Goal: Task Accomplishment & Management: Complete application form

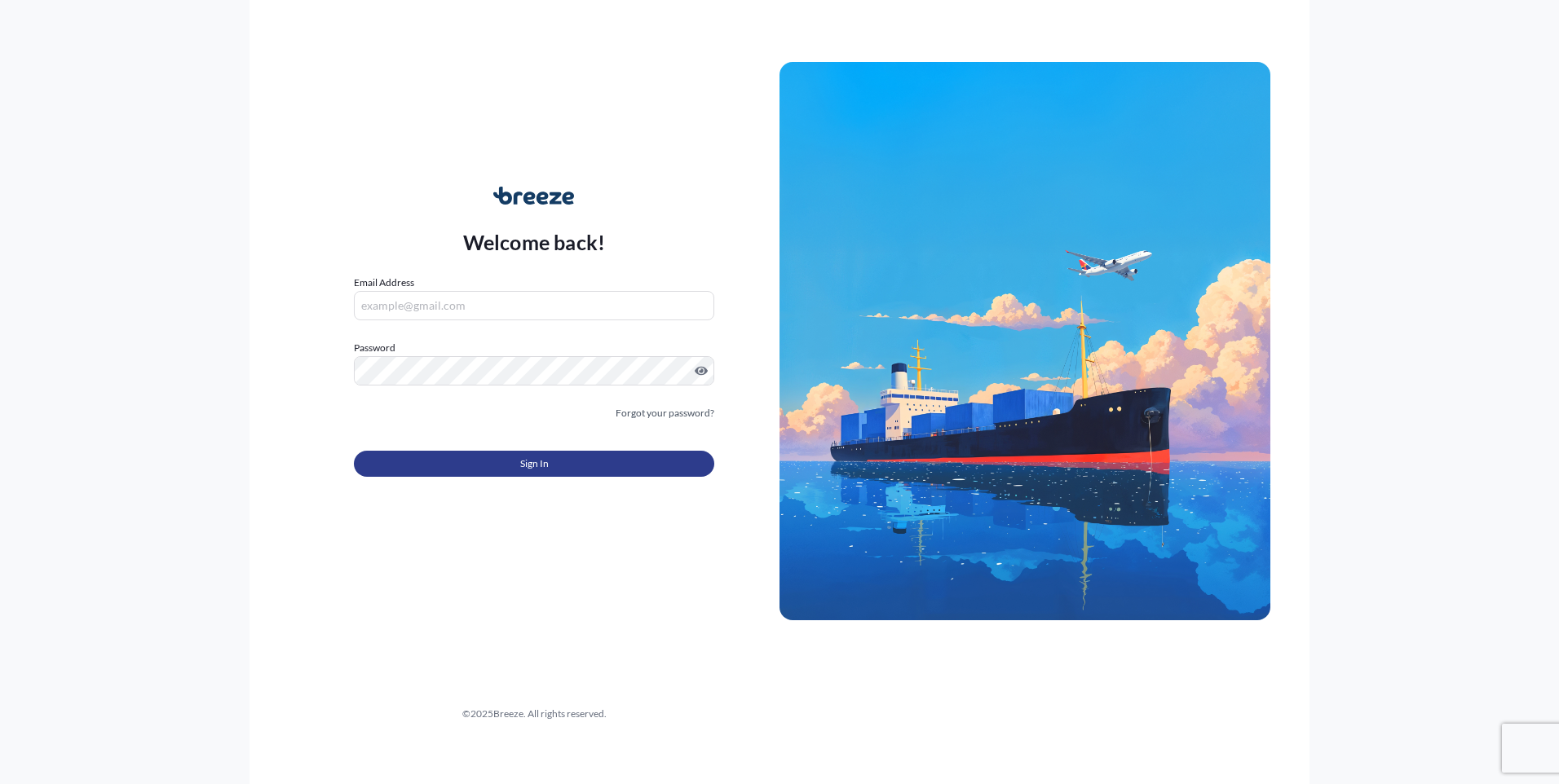
type input "[PERSON_NAME][EMAIL_ADDRESS][DOMAIN_NAME]"
click at [611, 464] on button "Sign In" at bounding box center [533, 464] width 360 height 26
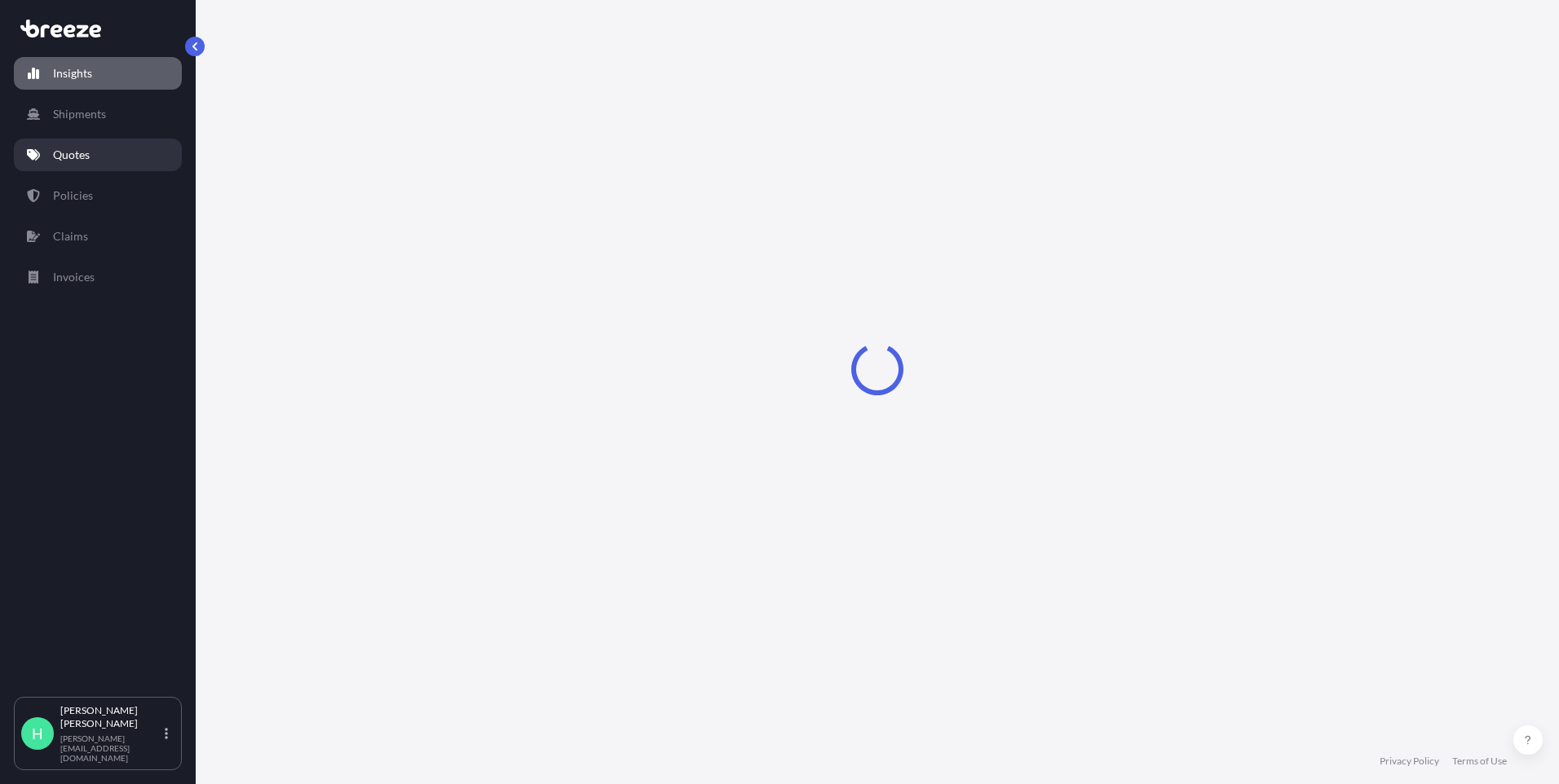
select select "2025"
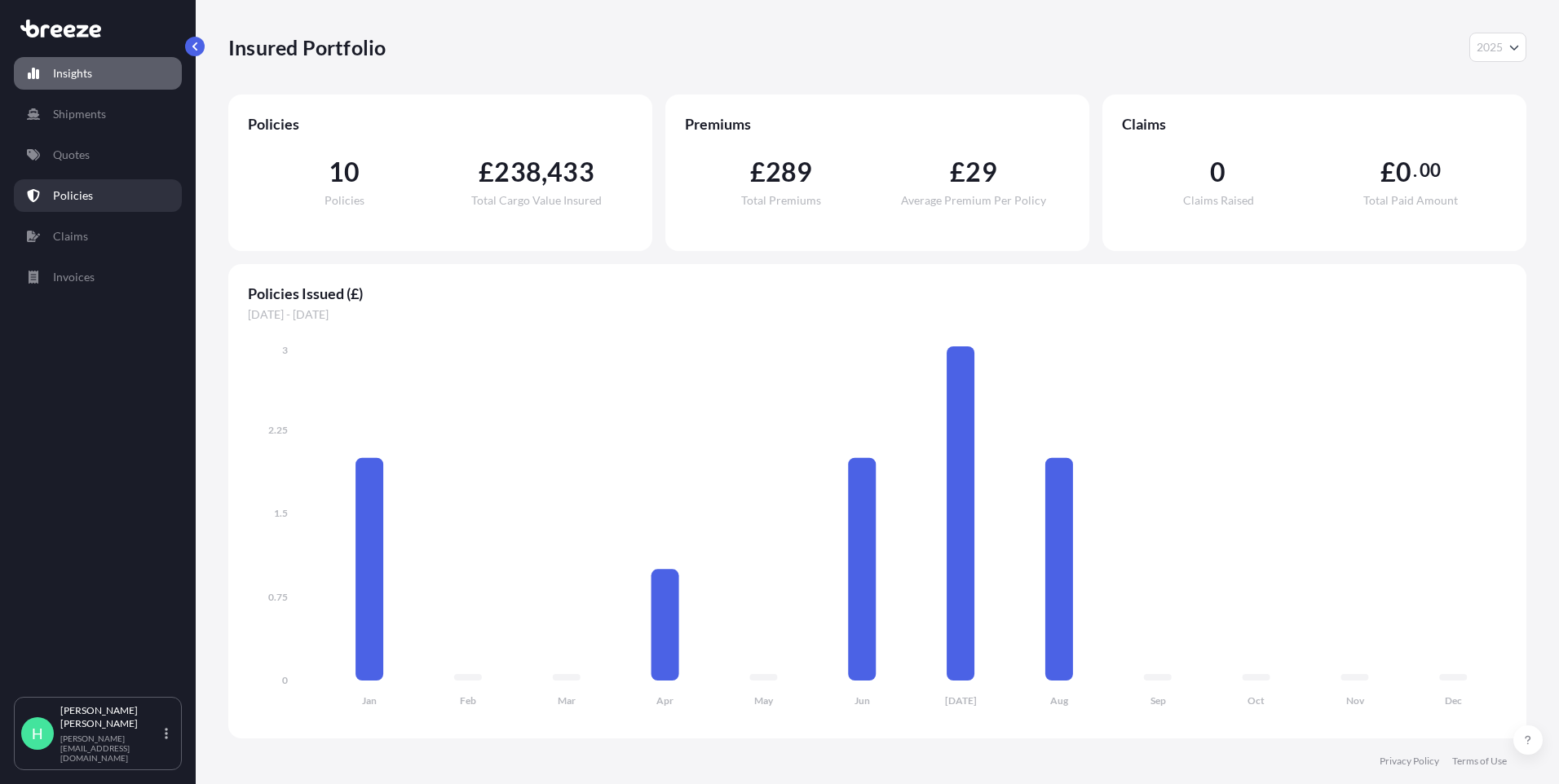
click at [108, 200] on link "Policies" at bounding box center [97, 196] width 168 height 32
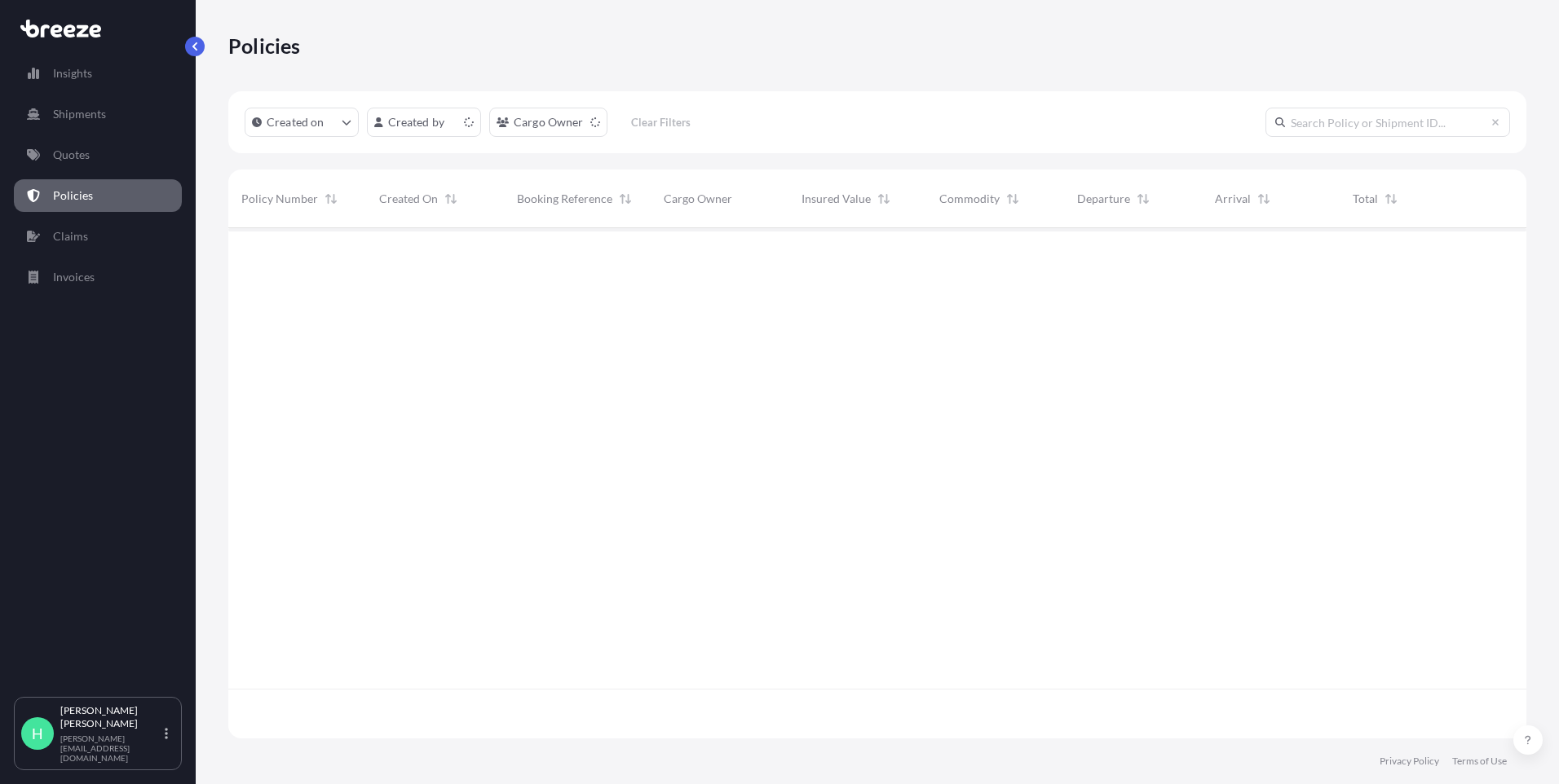
scroll to position [507, 1286]
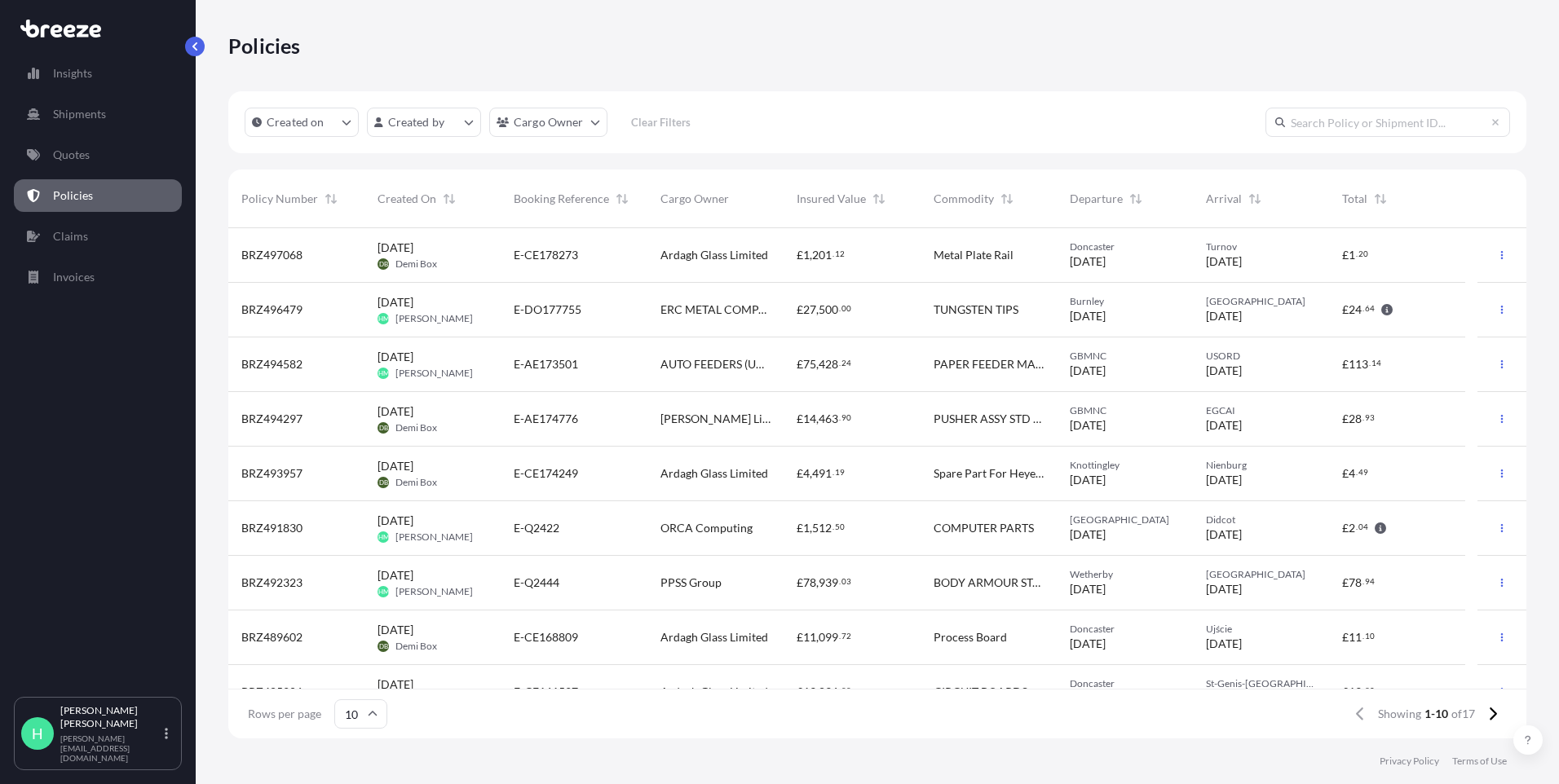
click at [891, 366] on div "£ 75 , 428 . 24" at bounding box center [852, 364] width 110 height 16
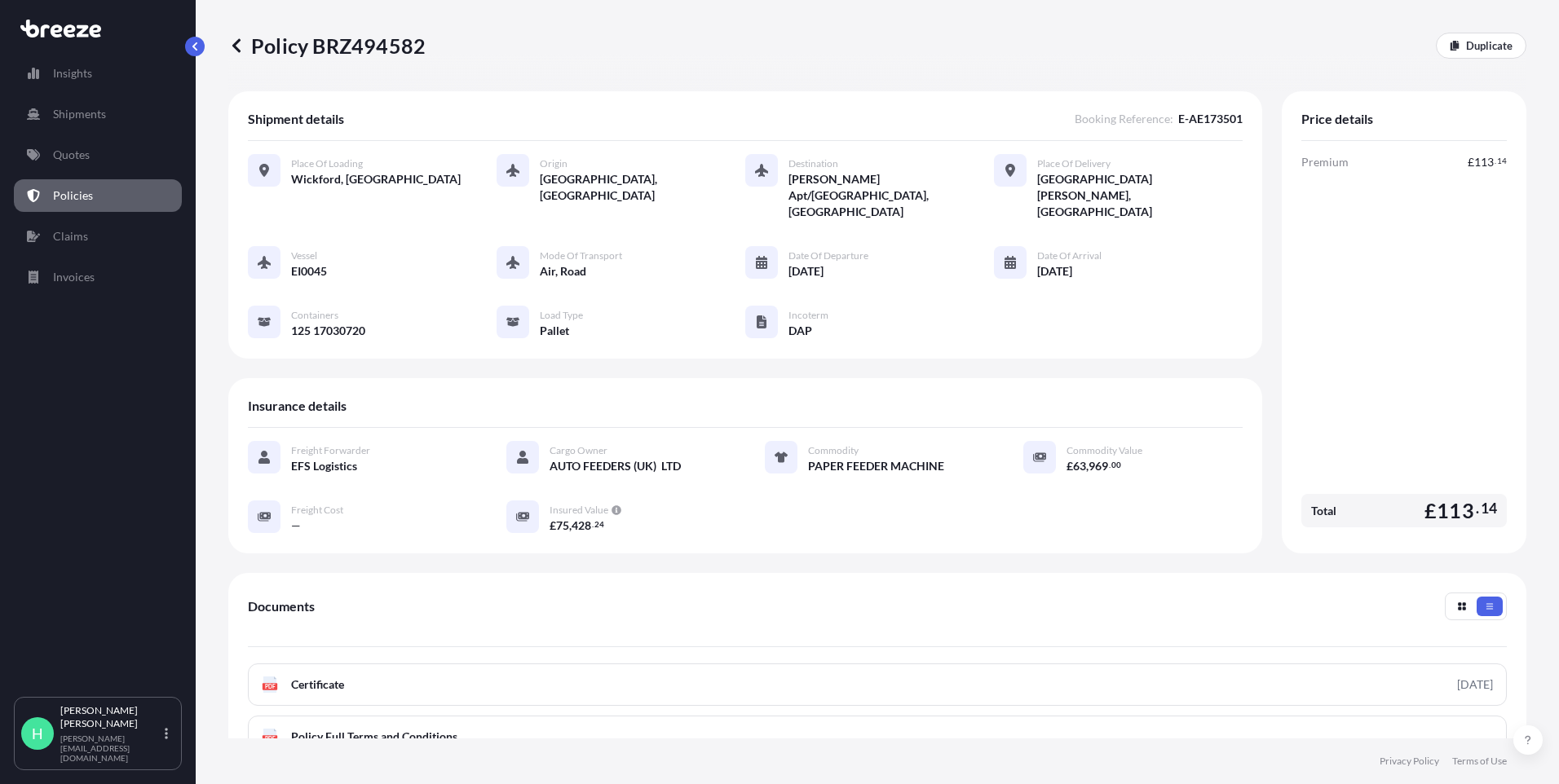
scroll to position [180, 0]
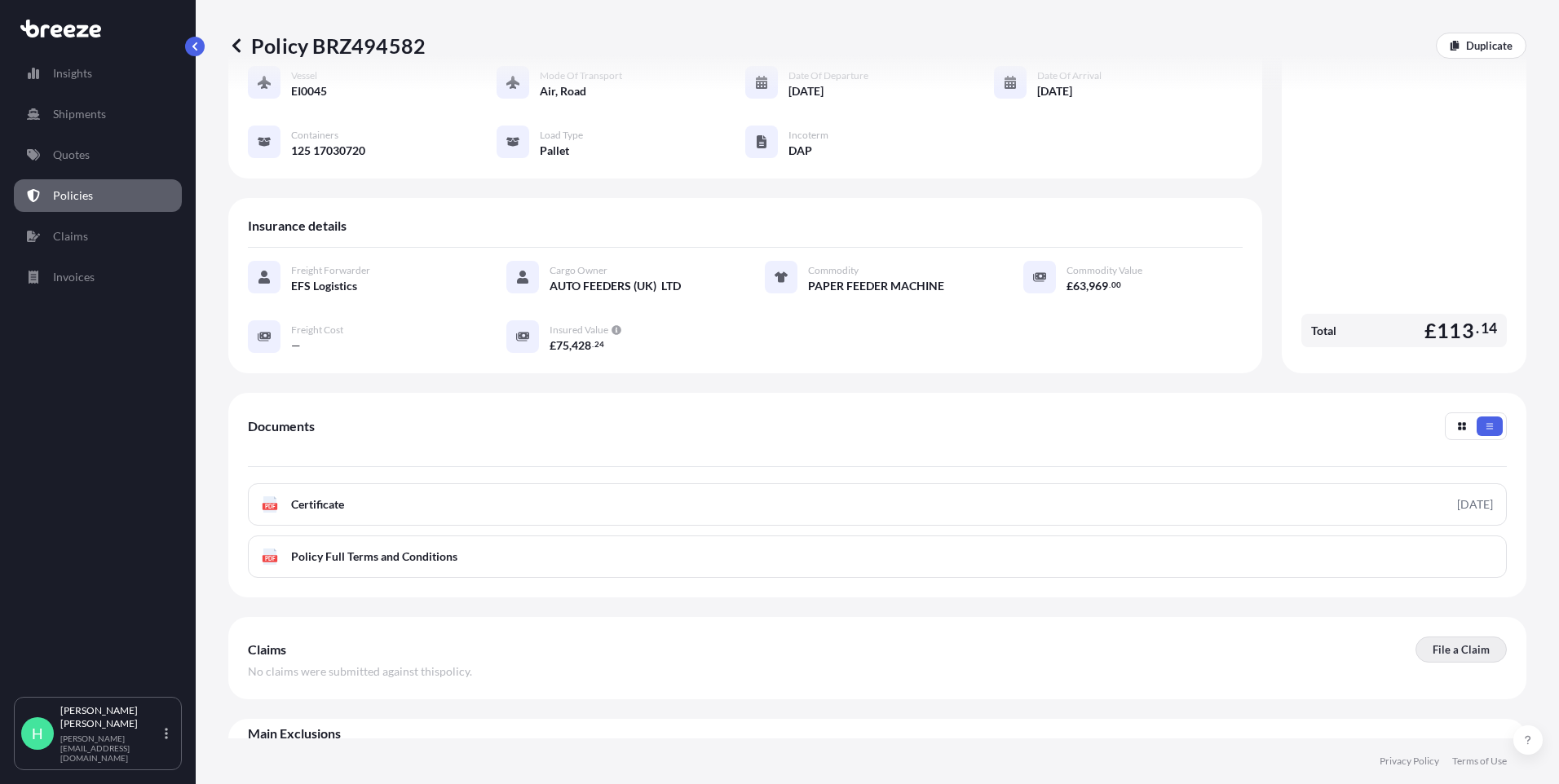
click at [1469, 641] on p "File a Claim" at bounding box center [1461, 650] width 57 height 16
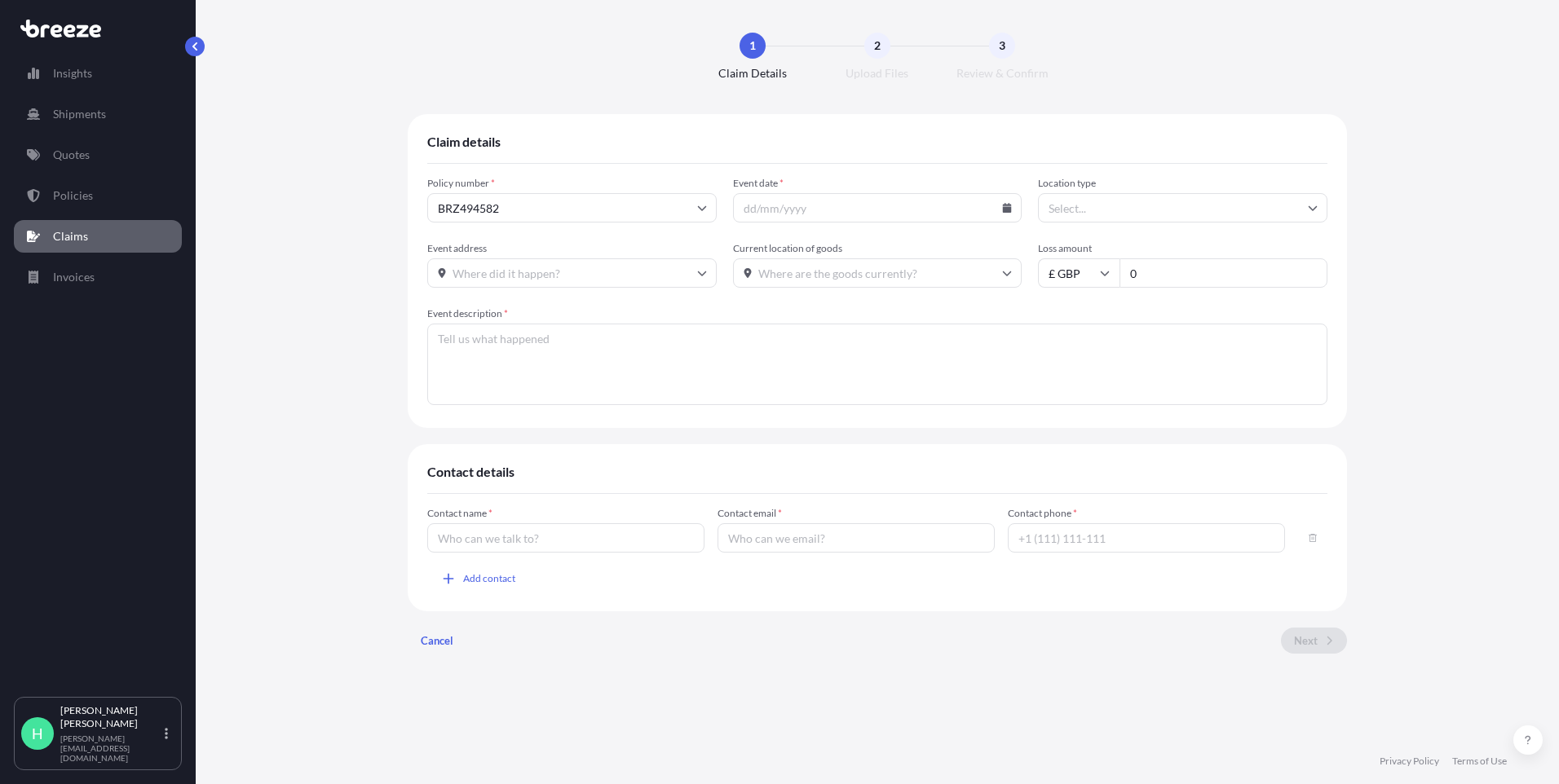
click at [1128, 215] on input "Location type" at bounding box center [1183, 208] width 290 height 30
click at [1076, 374] on div "Air" at bounding box center [1183, 376] width 276 height 31
type input "Air"
click at [1008, 209] on icon at bounding box center [1008, 208] width 9 height 10
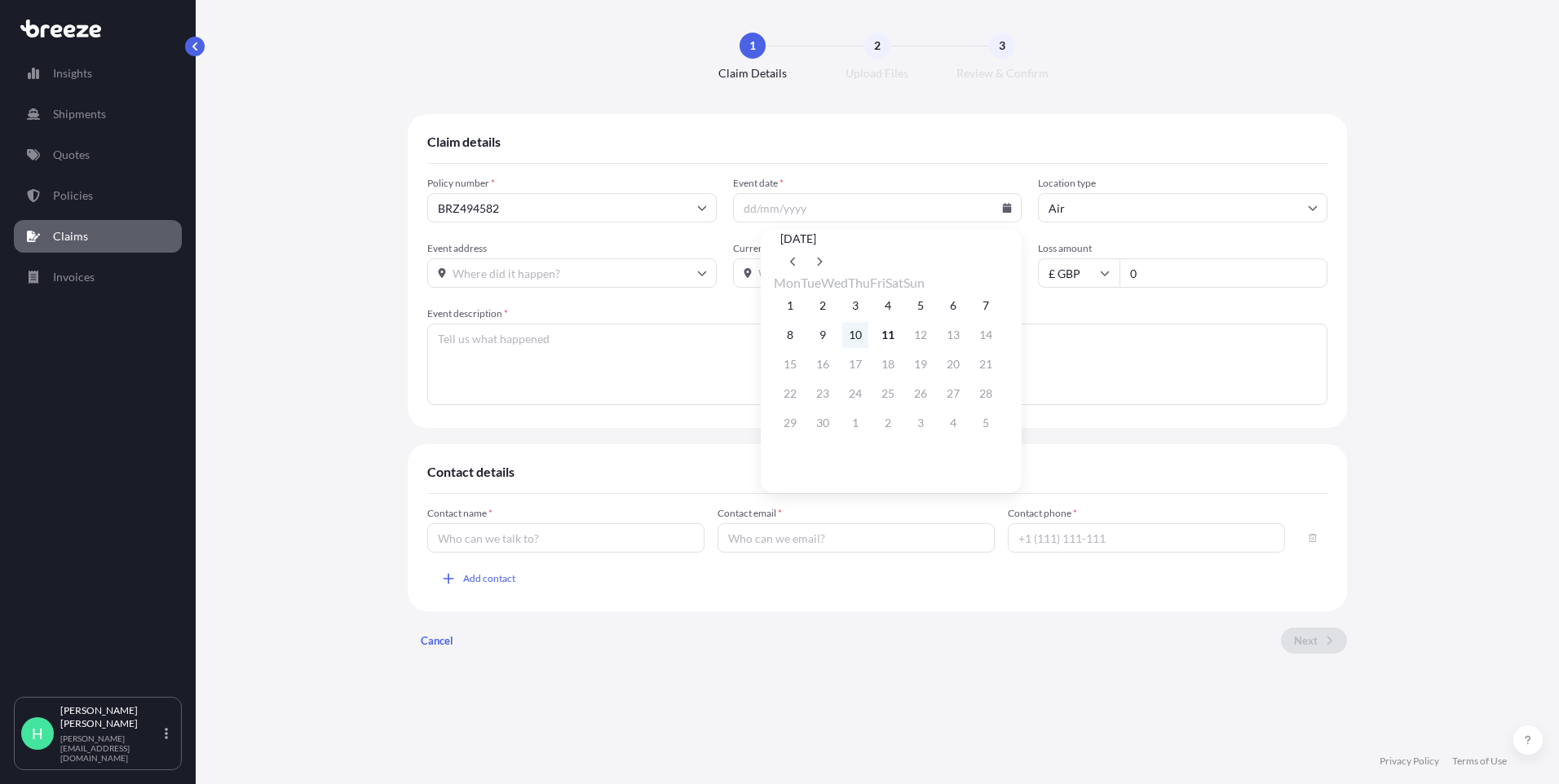
click at [843, 348] on button "10" at bounding box center [855, 335] width 26 height 26
type input "[DATE]"
click at [695, 272] on input "Event address" at bounding box center [572, 273] width 290 height 30
click at [614, 263] on input "Event address" at bounding box center [572, 273] width 290 height 30
click at [1005, 369] on textarea "Event description *" at bounding box center [878, 364] width 900 height 81
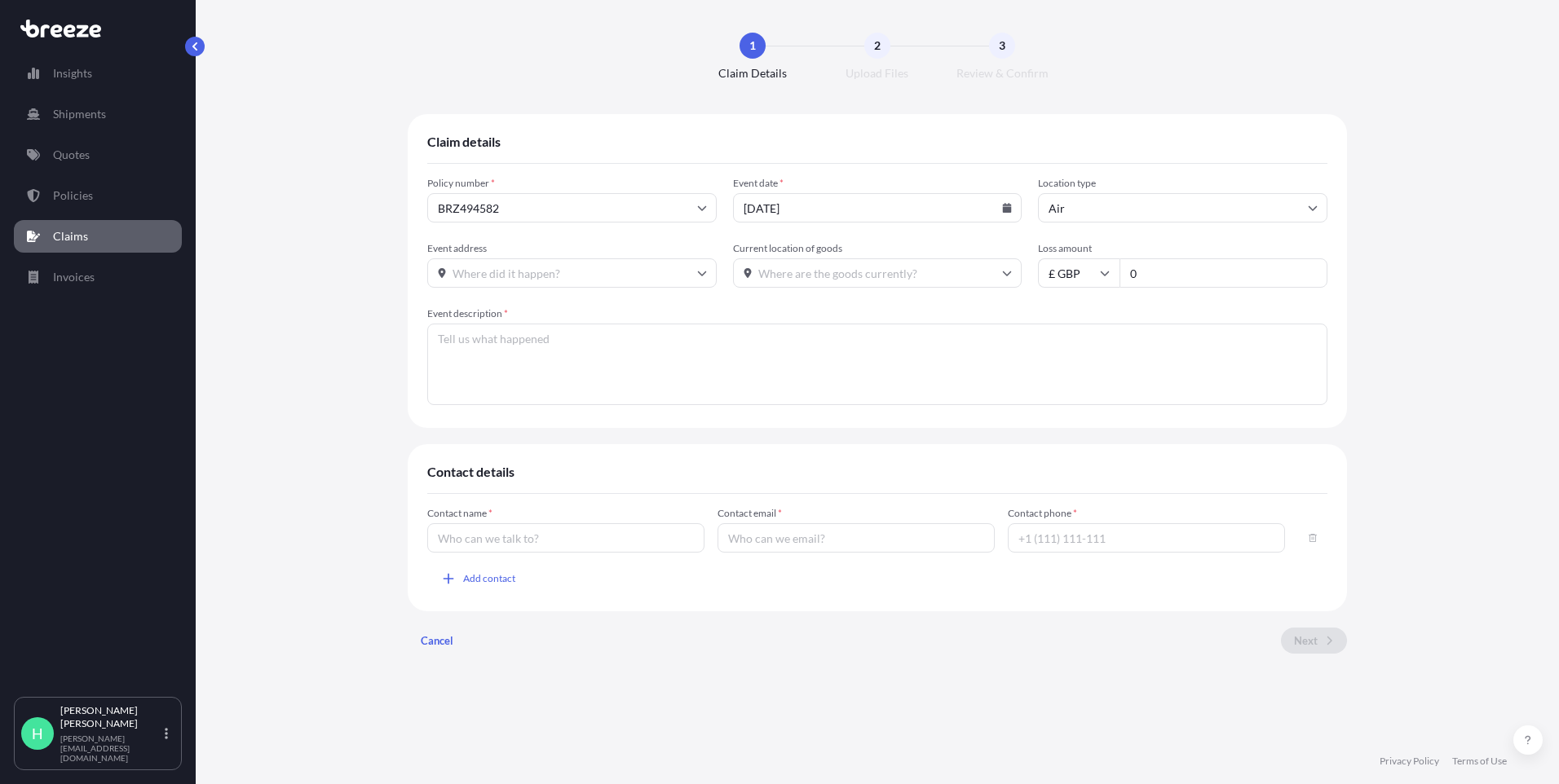
click at [803, 370] on textarea "Event description *" at bounding box center [878, 364] width 900 height 81
click at [869, 275] on input "Current location of goods" at bounding box center [878, 273] width 290 height 30
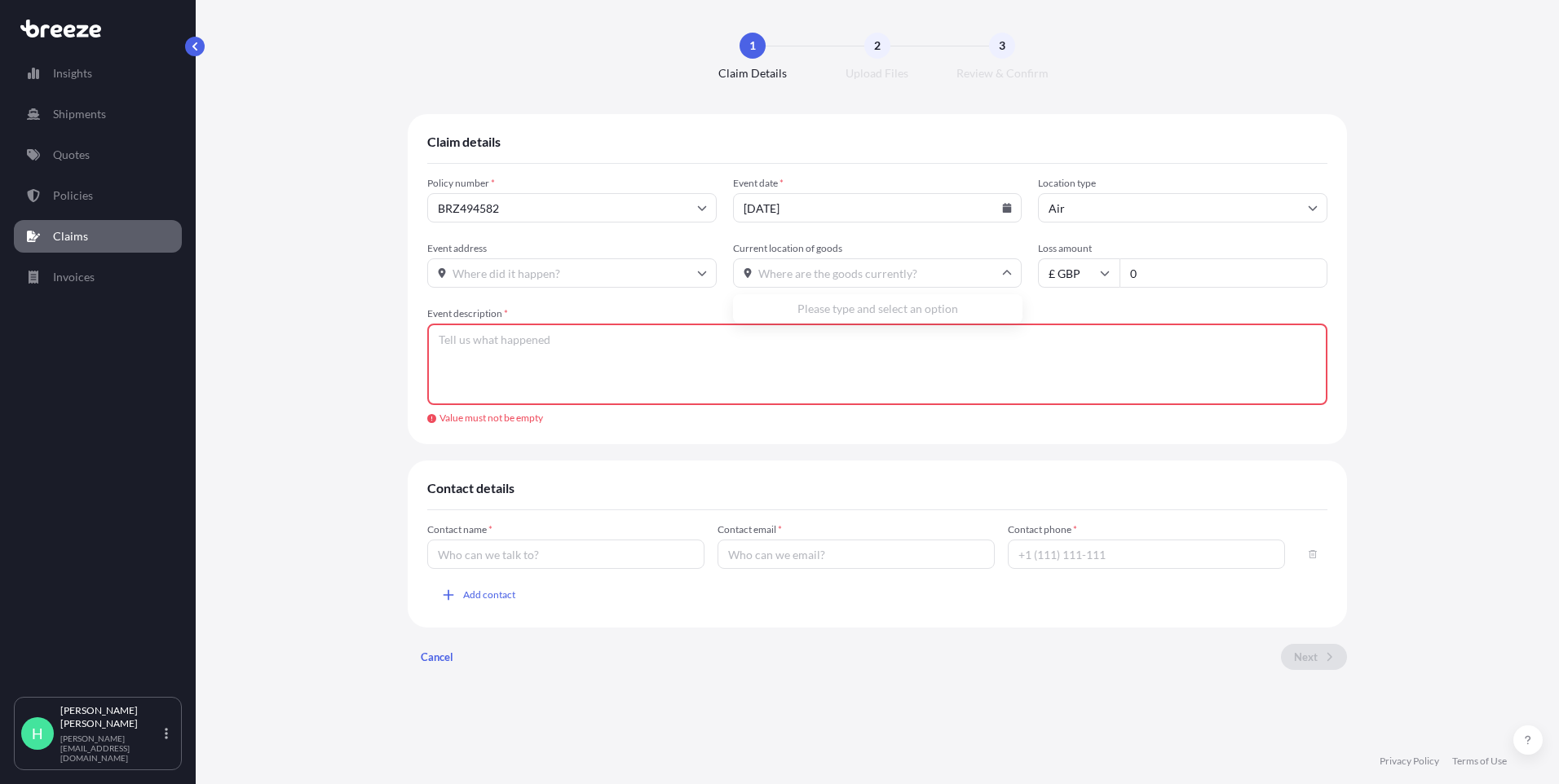
click at [869, 275] on input "Current location of goods" at bounding box center [878, 273] width 290 height 30
click at [514, 320] on div "Event description * Value must not be empty" at bounding box center [878, 366] width 900 height 117
click at [514, 360] on textarea "Event description *" at bounding box center [878, 364] width 900 height 81
click at [508, 280] on input "Event address" at bounding box center [572, 273] width 290 height 30
click at [509, 279] on input "Event address" at bounding box center [572, 273] width 290 height 30
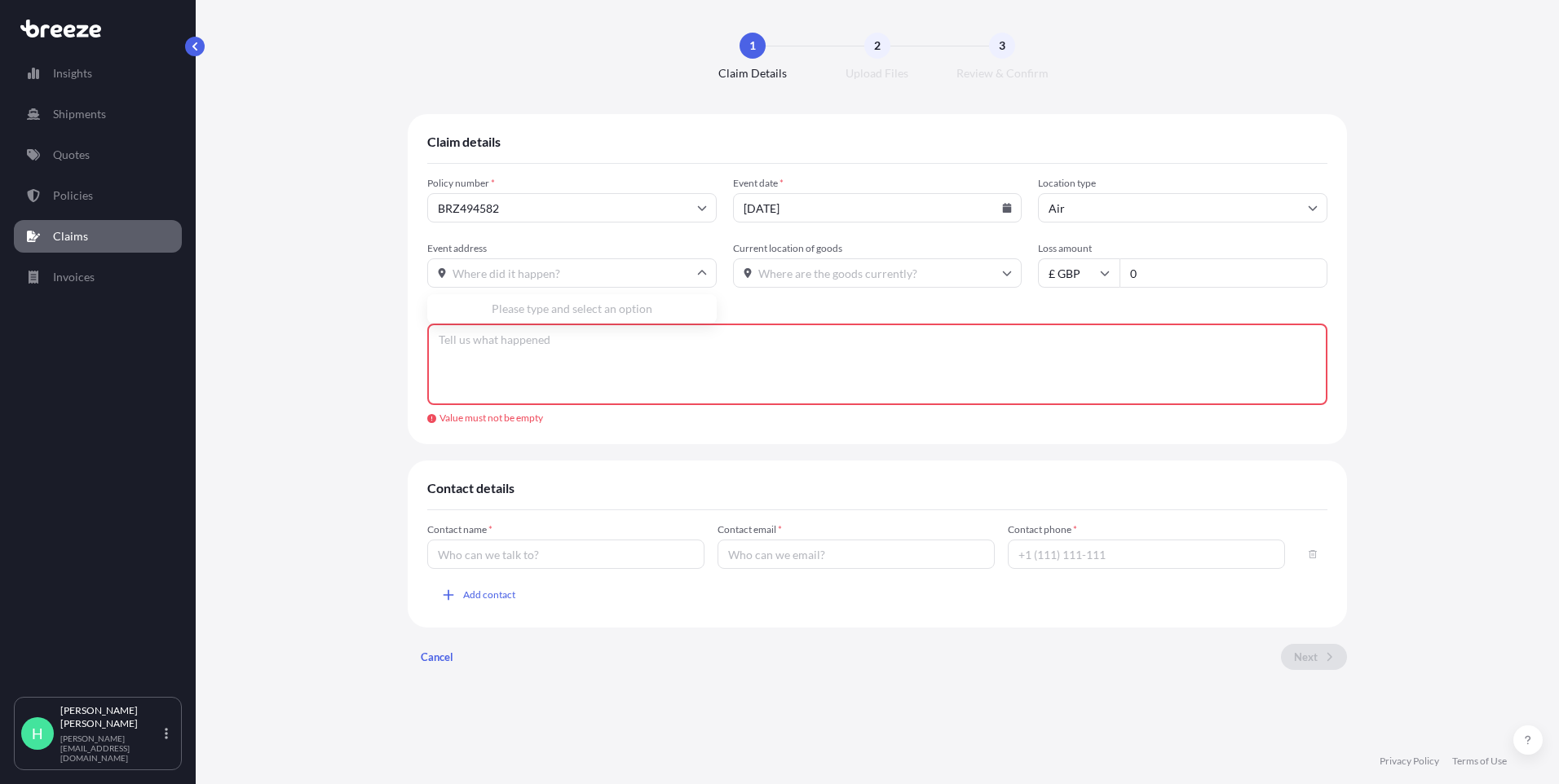
click at [524, 409] on div "Event description * Value must not be empty" at bounding box center [878, 366] width 900 height 117
